Goal: Task Accomplishment & Management: Use online tool/utility

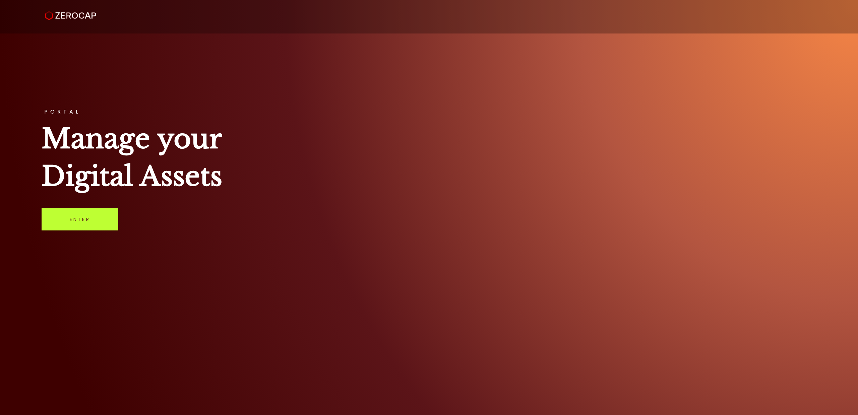
click at [110, 222] on link "Enter" at bounding box center [80, 220] width 77 height 22
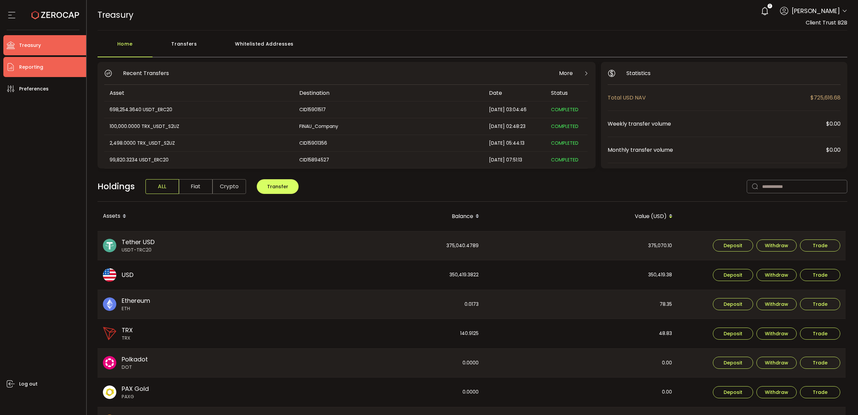
click at [43, 68] on li "Reporting" at bounding box center [44, 67] width 83 height 20
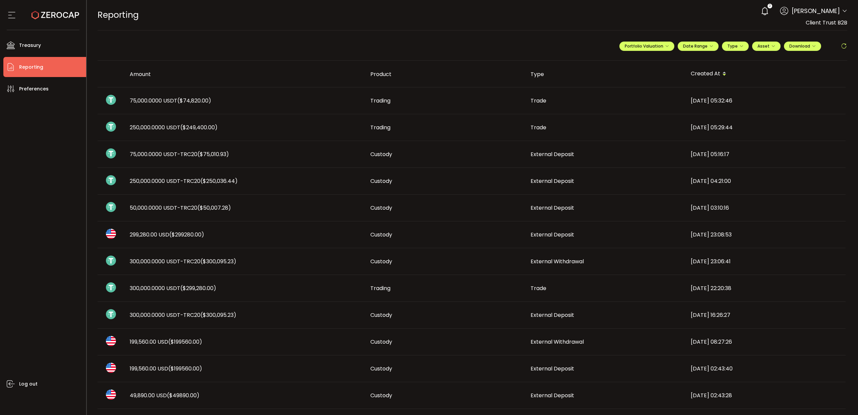
click at [150, 103] on span "75,000.0000 USDT ($74,820.00)" at bounding box center [170, 101] width 81 height 8
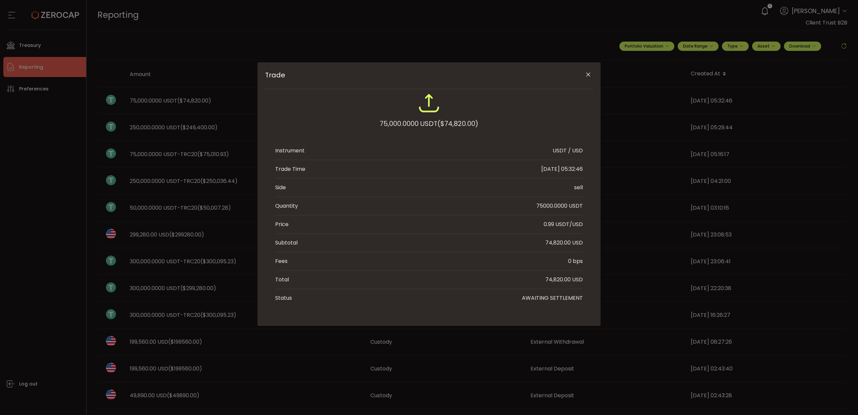
click at [590, 75] on icon "Close" at bounding box center [588, 74] width 7 height 7
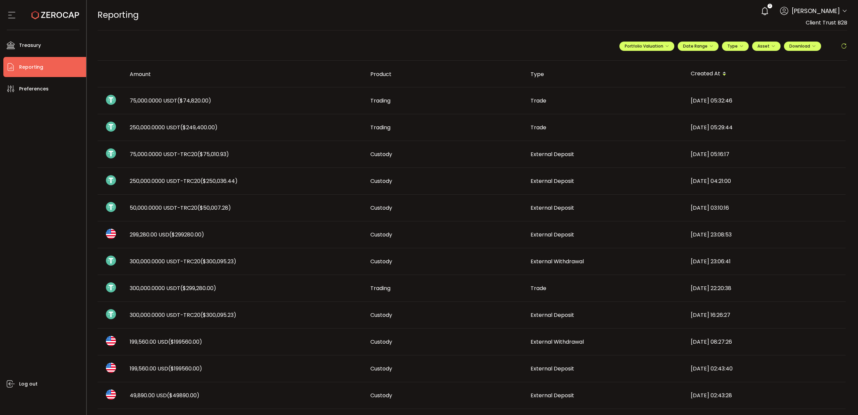
click at [153, 153] on span "75,000.0000 USDT-TRC20 ($75,010.93)" at bounding box center [179, 155] width 99 height 8
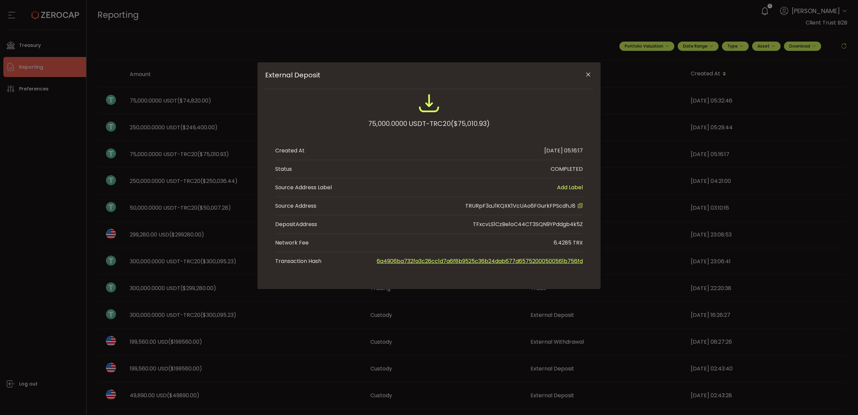
click at [582, 207] on icon "External Deposit" at bounding box center [580, 205] width 5 height 5
click at [588, 77] on icon "Close" at bounding box center [588, 74] width 7 height 7
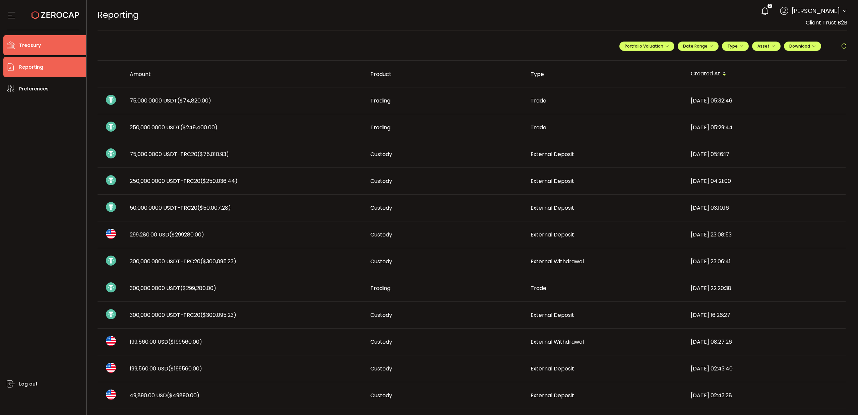
click at [39, 47] on span "Treasury" at bounding box center [30, 46] width 22 height 10
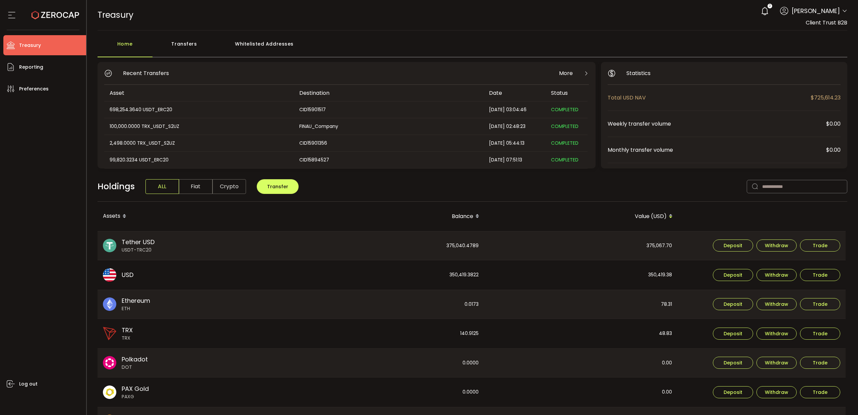
drag, startPoint x: 269, startPoint y: 44, endPoint x: 282, endPoint y: 45, distance: 13.8
click at [269, 43] on div "Whitelisted Addresses" at bounding box center [264, 47] width 97 height 20
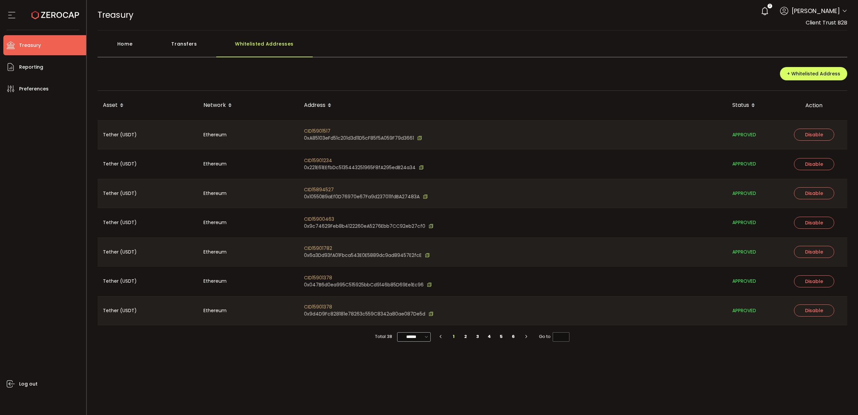
click at [429, 340] on icon at bounding box center [426, 337] width 7 height 8
click at [419, 386] on span "100/page" at bounding box center [415, 387] width 22 height 7
type input "********"
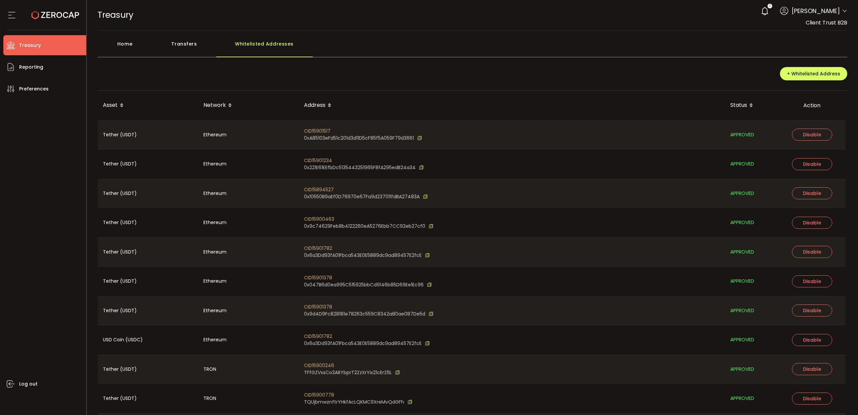
scroll to position [752, 0]
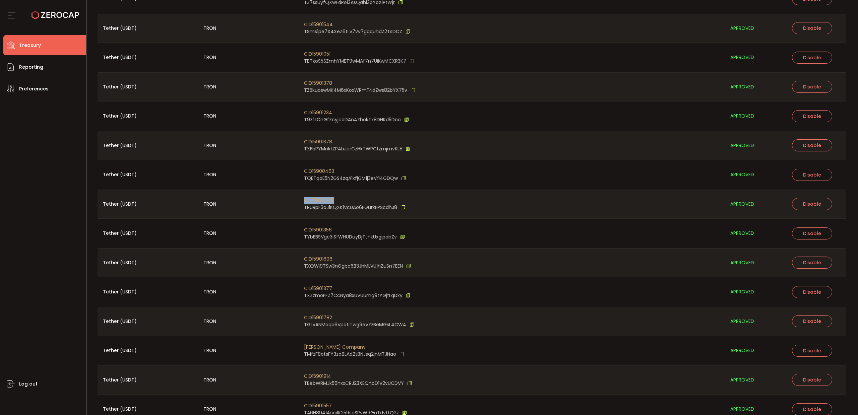
drag, startPoint x: 343, startPoint y: 199, endPoint x: 303, endPoint y: 201, distance: 39.6
click at [303, 201] on div "CID15894527 TRURpF3aJ1KQXK1VcUAo6FGurkFPScdhJ8" at bounding box center [512, 204] width 426 height 29
copy span "CID15894527"
